Goal: Task Accomplishment & Management: Manage account settings

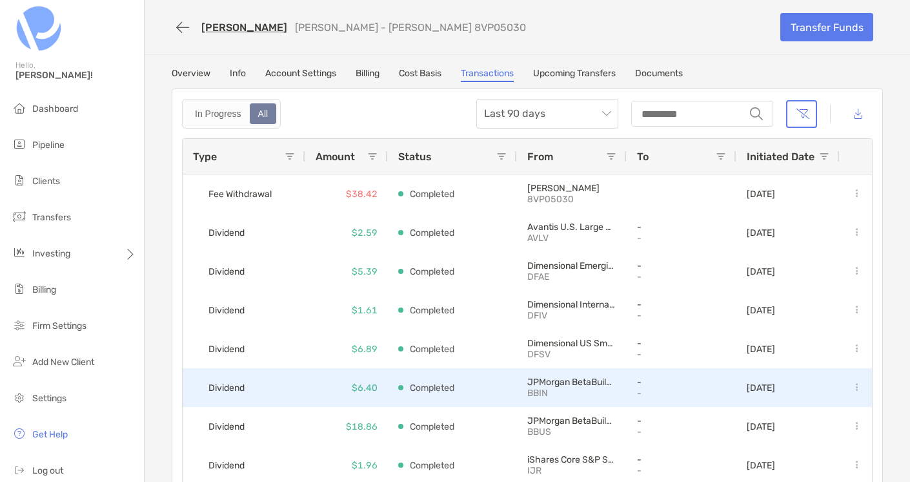
scroll to position [197, 0]
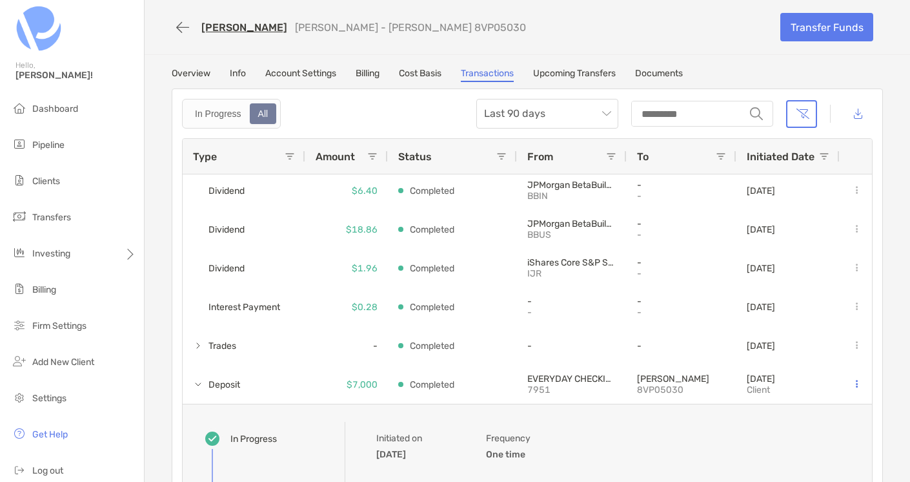
click at [311, 81] on link "Account Settings" at bounding box center [300, 75] width 71 height 14
click at [309, 78] on link "Account Settings" at bounding box center [300, 75] width 71 height 14
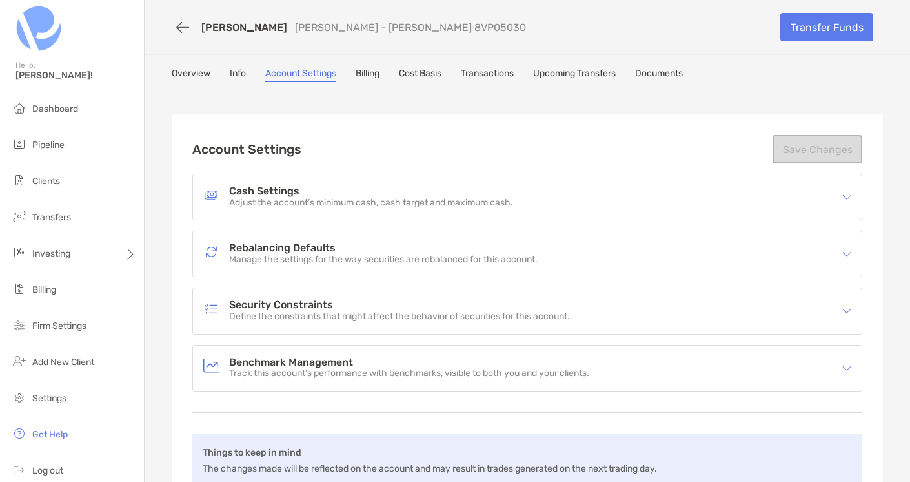
click at [192, 72] on link "Overview" at bounding box center [191, 75] width 39 height 14
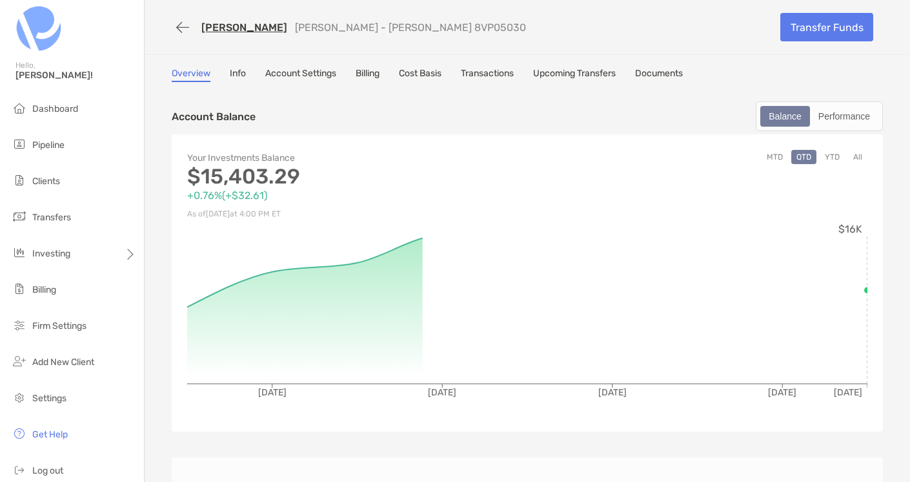
click at [239, 72] on link "Info" at bounding box center [238, 75] width 16 height 14
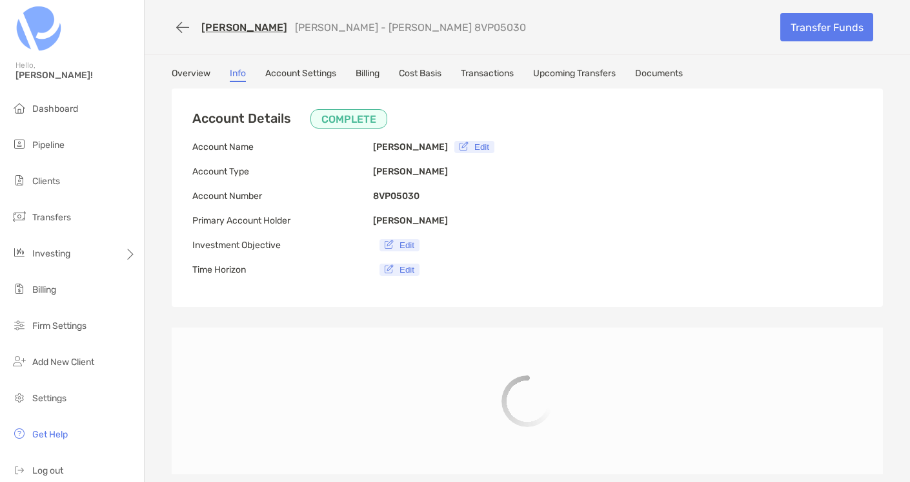
type input "**********"
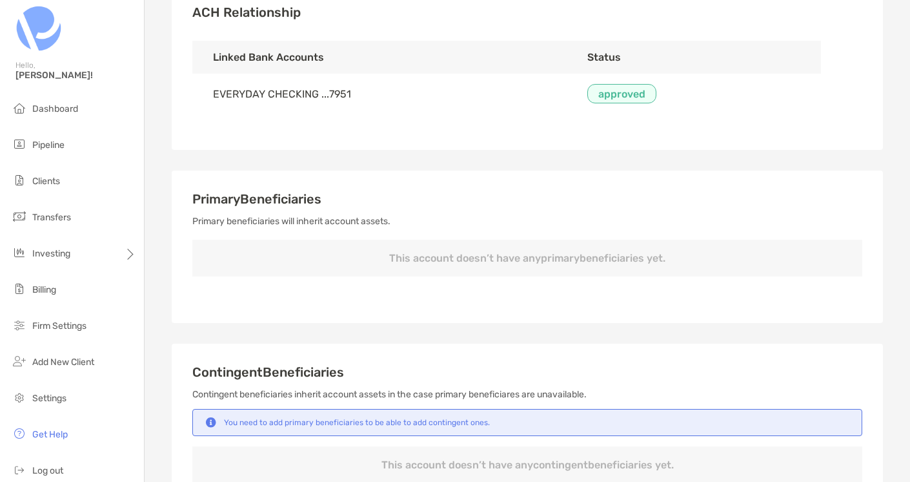
scroll to position [347, 0]
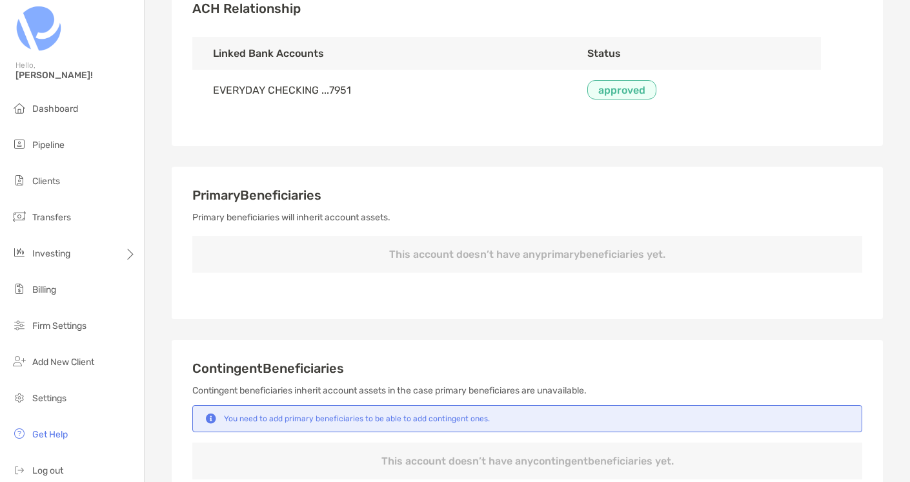
drag, startPoint x: 392, startPoint y: 255, endPoint x: 723, endPoint y: 270, distance: 331.5
click at [723, 270] on p "This account doesn’t have any primary beneficiaries yet." at bounding box center [527, 254] width 670 height 37
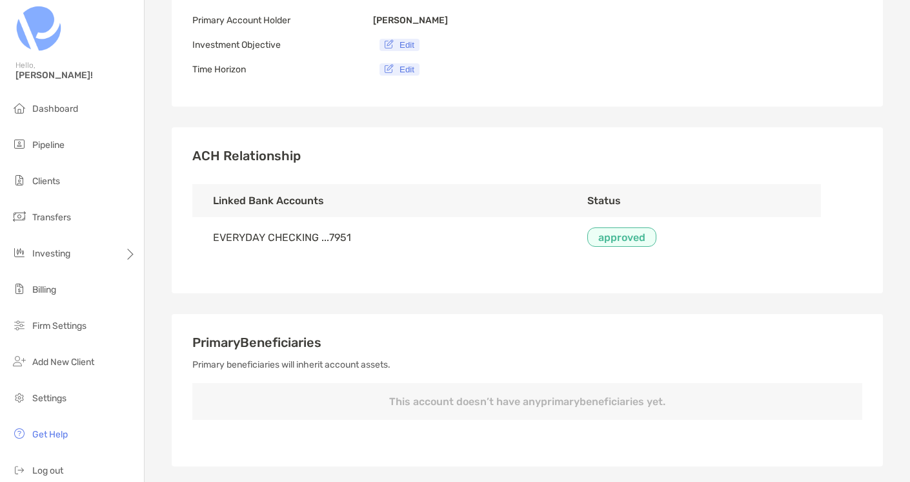
scroll to position [0, 0]
